Goal: Information Seeking & Learning: Find specific fact

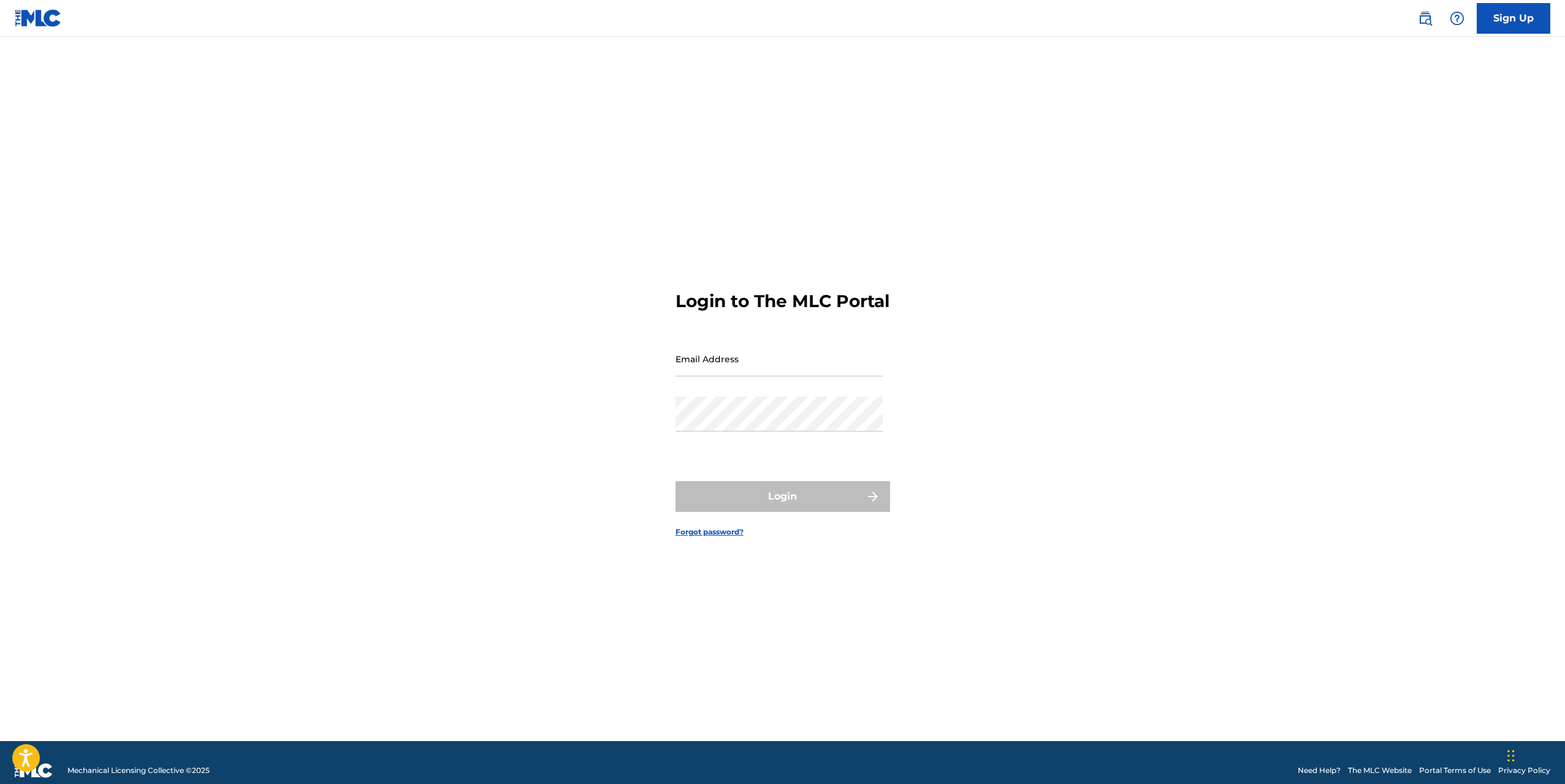
click at [735, 367] on input "Email Address" at bounding box center [779, 358] width 207 height 35
click at [1421, 22] on img at bounding box center [1425, 18] width 15 height 15
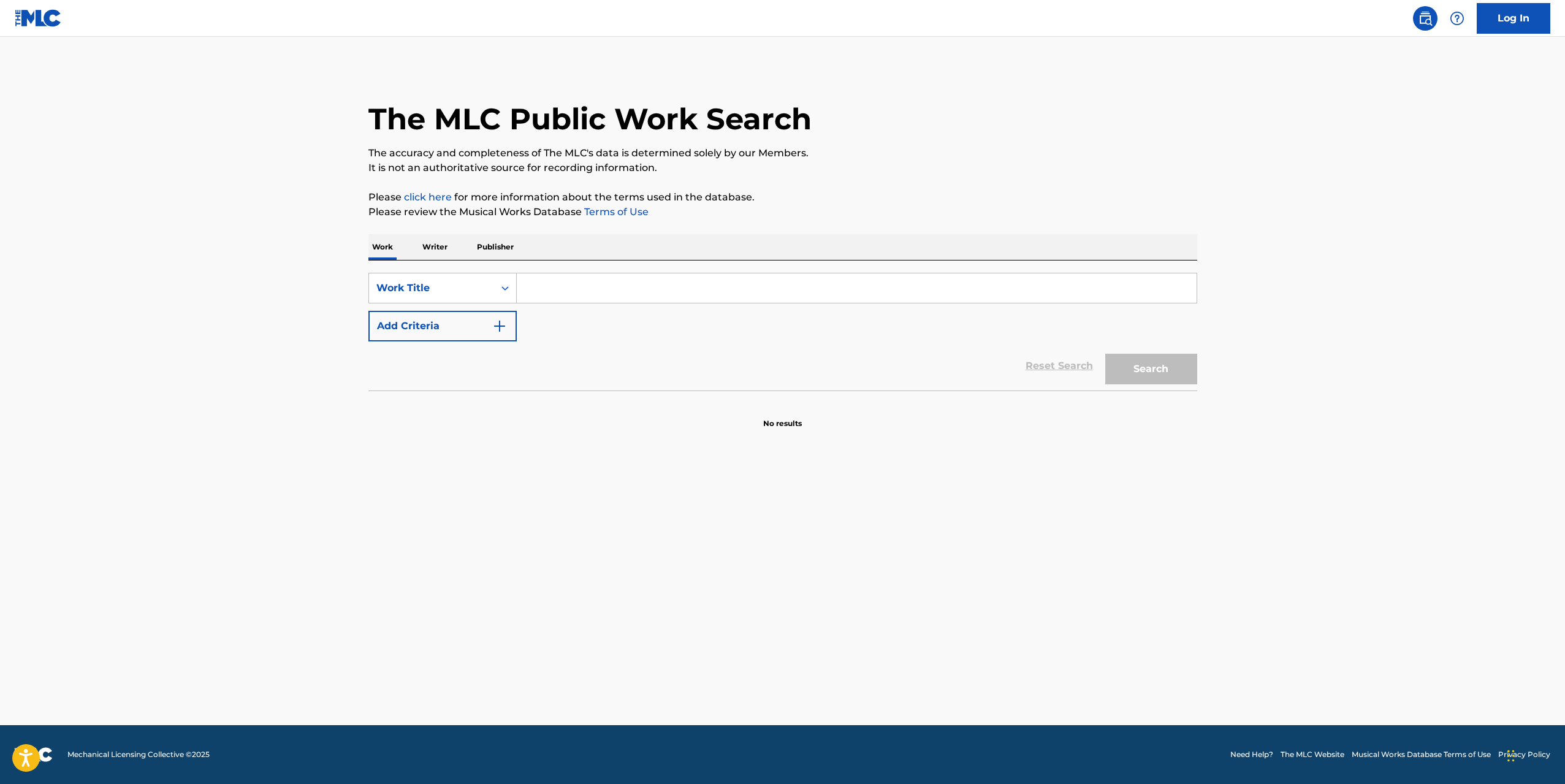
click at [551, 294] on input "Search Form" at bounding box center [856, 288] width 680 height 30
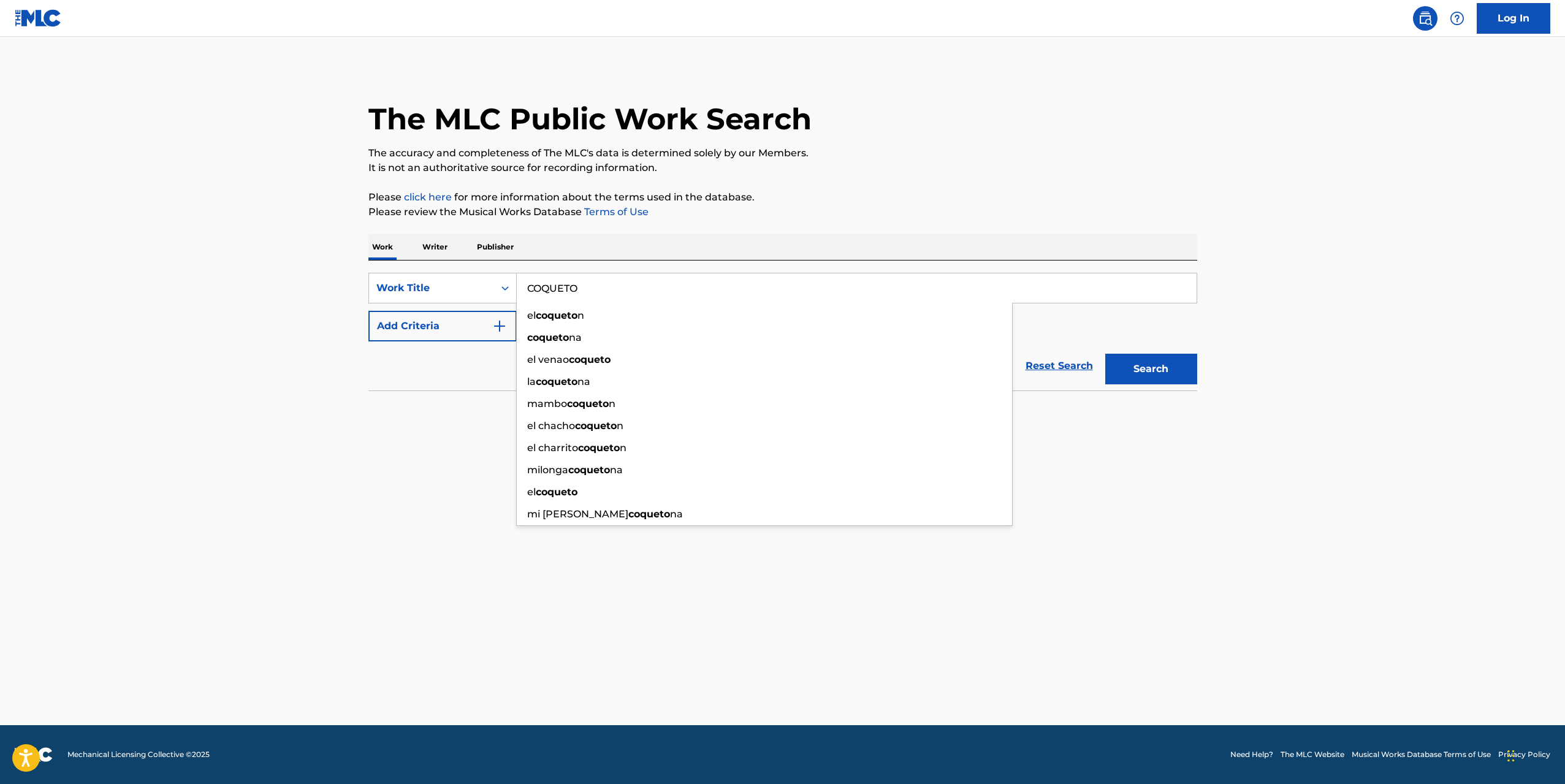
type input "COQUETO"
click at [1106, 354] on button "Search" at bounding box center [1152, 369] width 92 height 30
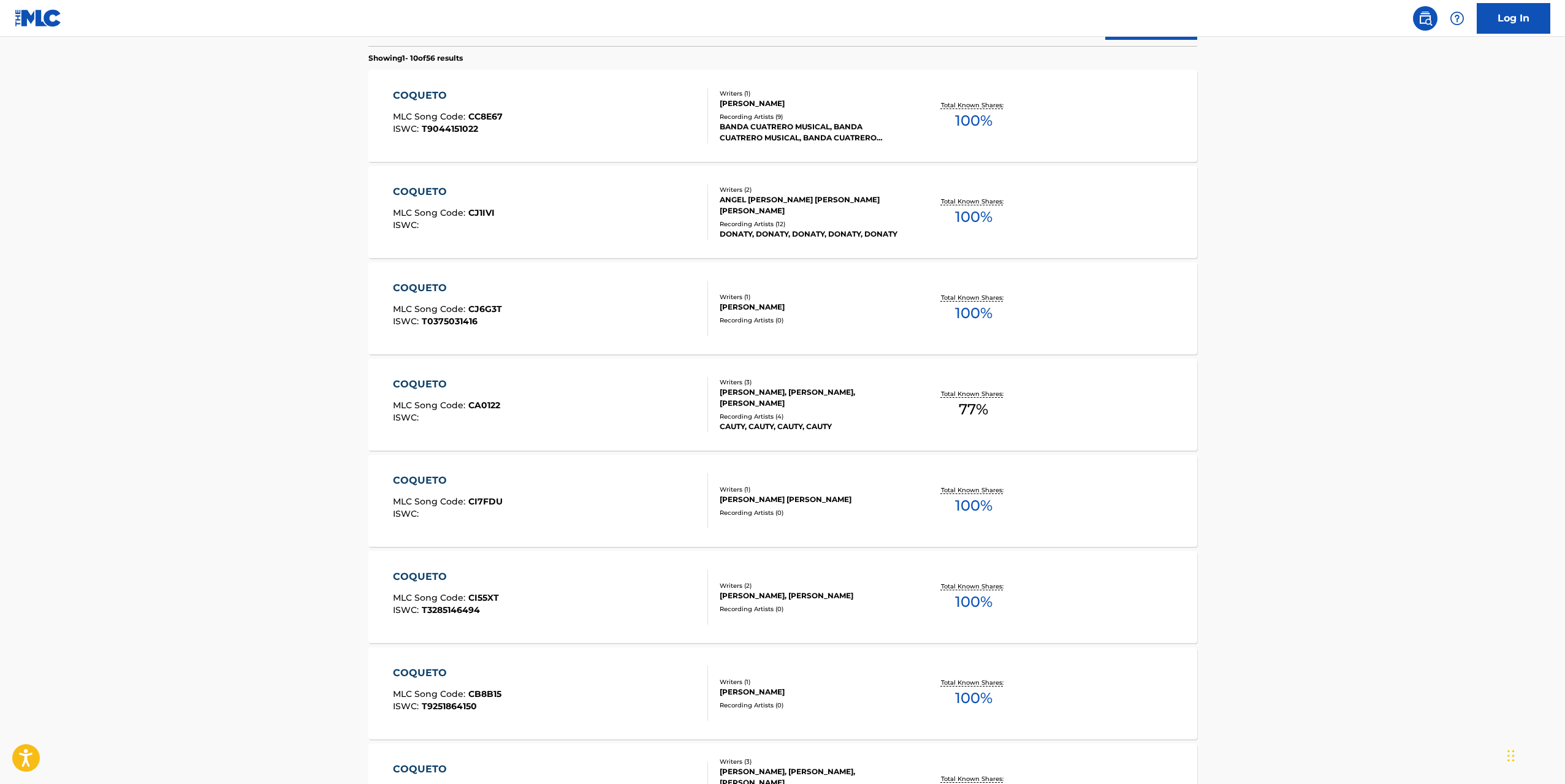
scroll to position [245, 0]
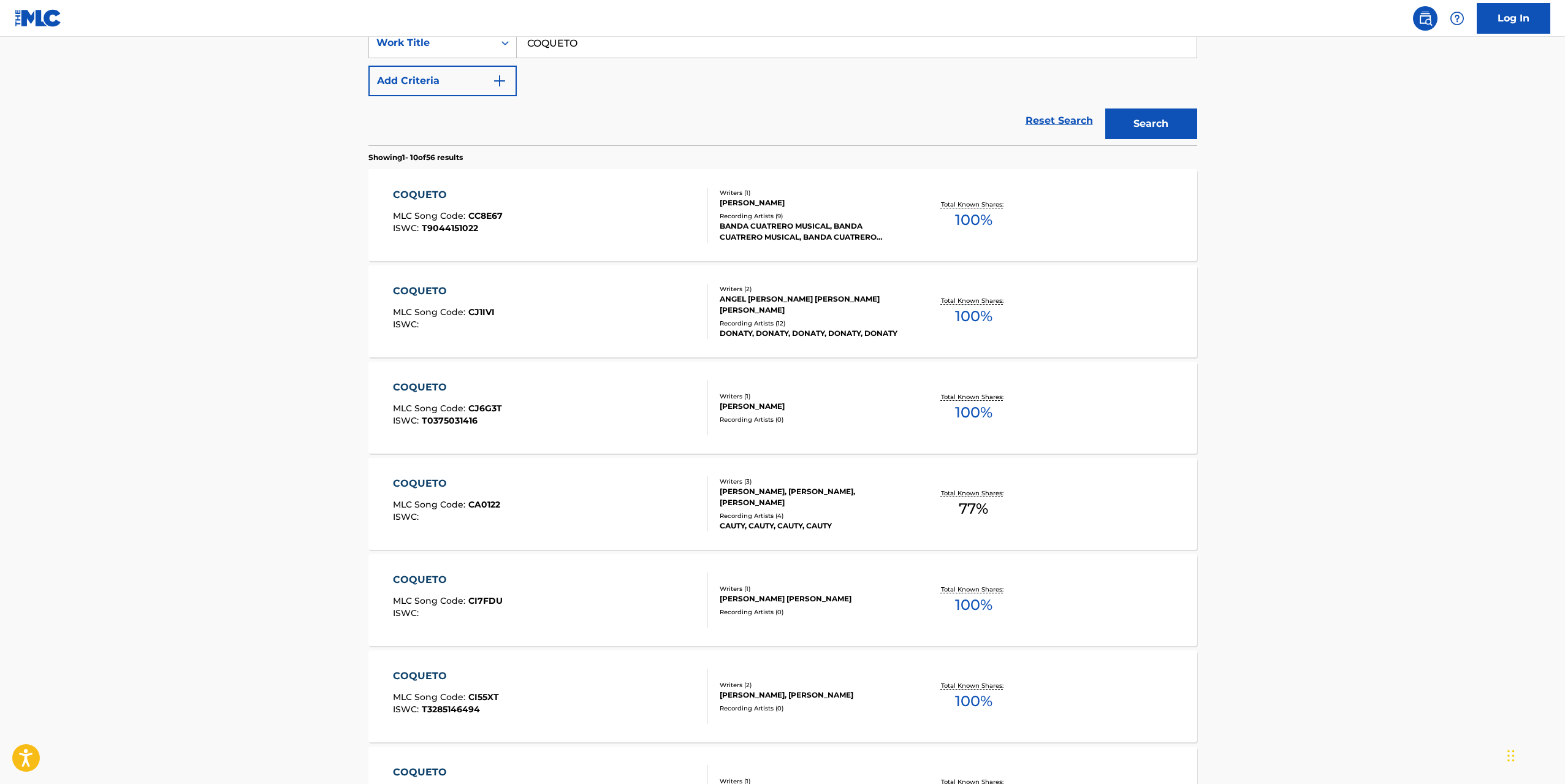
click at [612, 319] on div "COQUETO MLC Song Code : CJ1IVI ISWC :" at bounding box center [550, 311] width 315 height 55
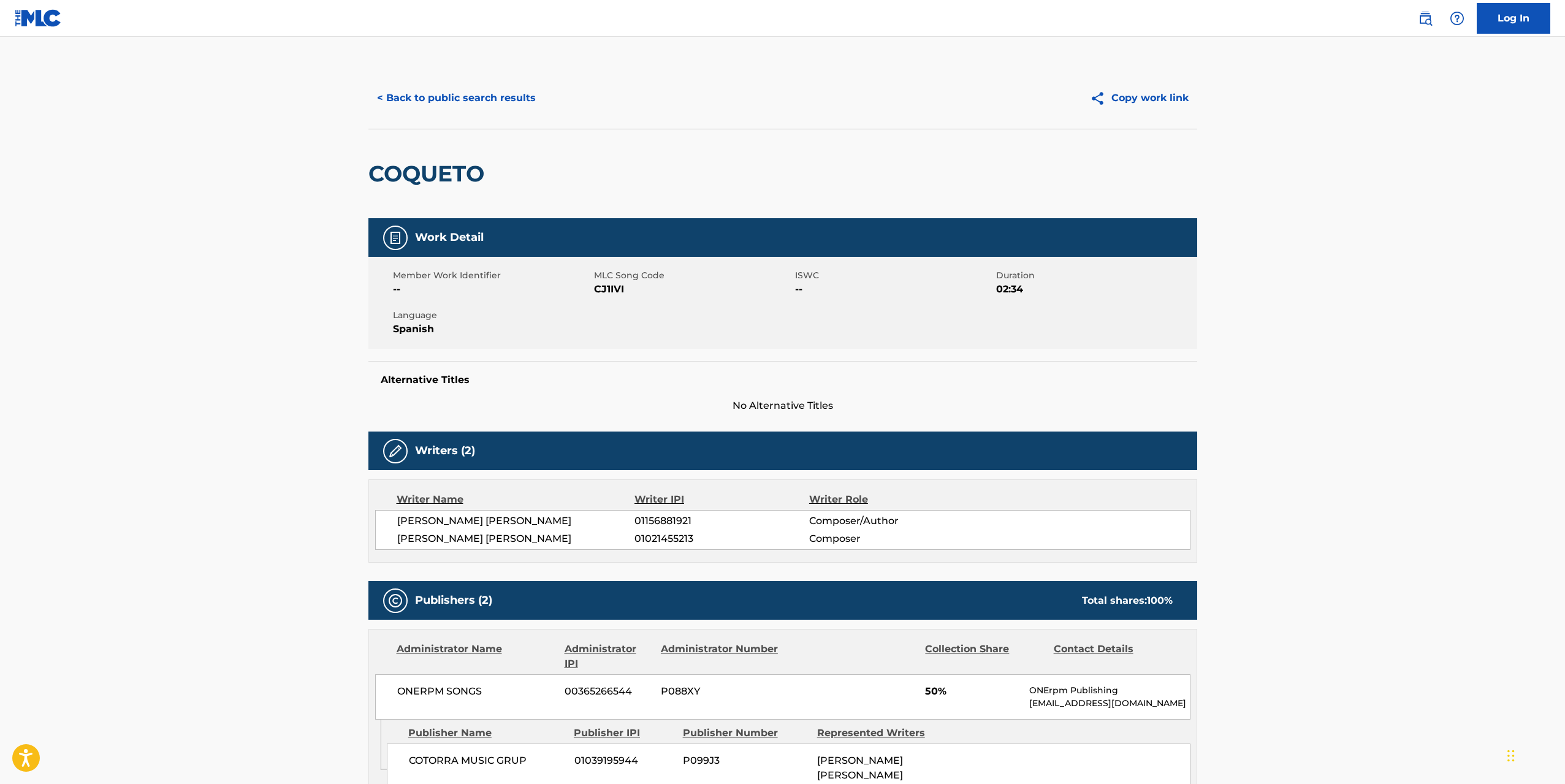
click at [386, 96] on button "< Back to public search results" at bounding box center [457, 98] width 176 height 30
